Goal: Information Seeking & Learning: Learn about a topic

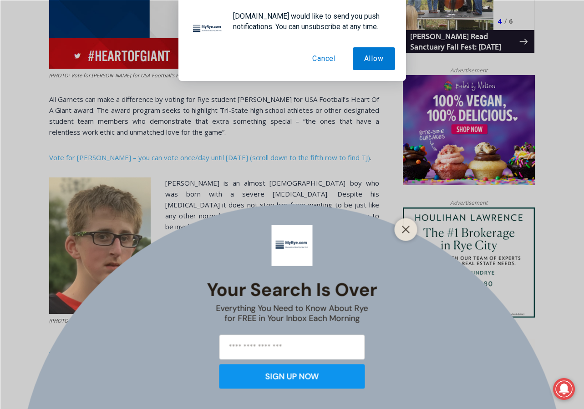
click at [404, 226] on icon "Close" at bounding box center [406, 229] width 8 height 8
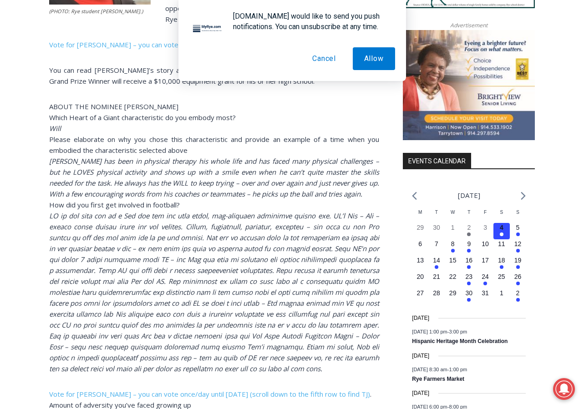
scroll to position [972, 0]
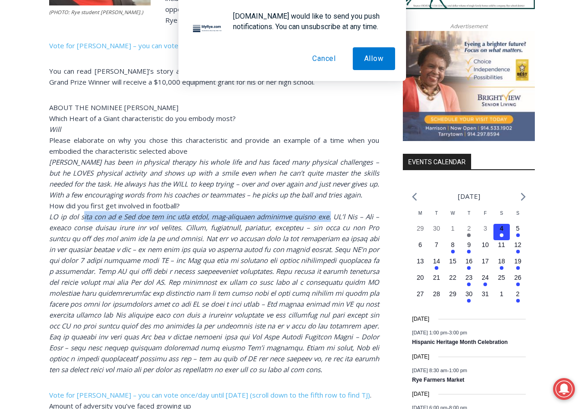
drag, startPoint x: 78, startPoint y: 228, endPoint x: 324, endPoint y: 227, distance: 245.9
click at [324, 227] on em at bounding box center [214, 293] width 330 height 162
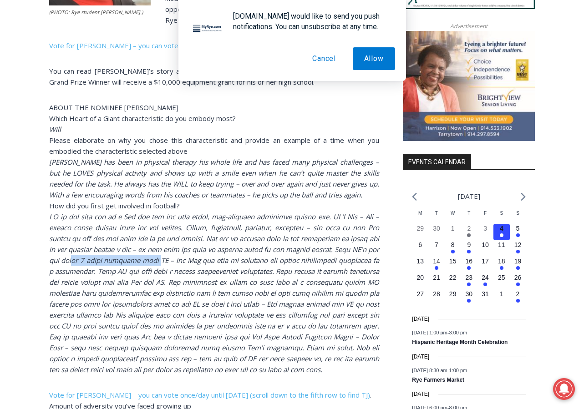
drag, startPoint x: 77, startPoint y: 270, endPoint x: 162, endPoint y: 268, distance: 85.2
click at [162, 268] on em at bounding box center [214, 293] width 330 height 162
click at [225, 267] on em at bounding box center [214, 293] width 330 height 162
drag, startPoint x: 330, startPoint y: 260, endPoint x: 248, endPoint y: 269, distance: 82.5
click at [248, 269] on em at bounding box center [214, 293] width 330 height 162
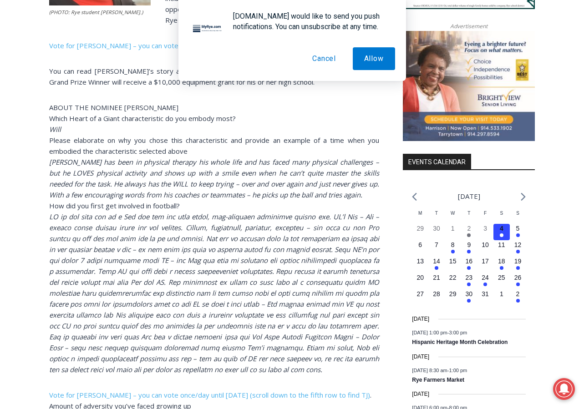
click at [223, 278] on em at bounding box center [214, 293] width 330 height 162
drag, startPoint x: 137, startPoint y: 304, endPoint x: 179, endPoint y: 304, distance: 42.3
click at [179, 304] on em at bounding box center [214, 293] width 330 height 162
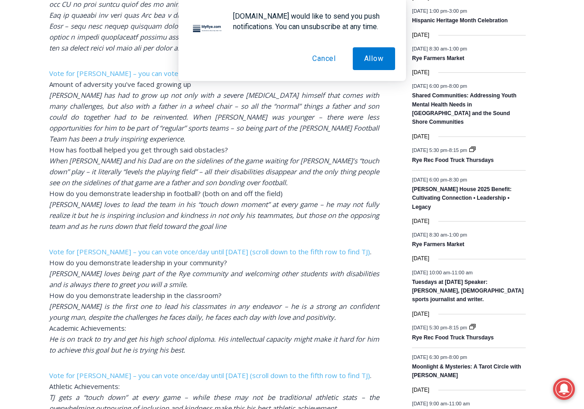
scroll to position [1294, 0]
